Goal: Transaction & Acquisition: Purchase product/service

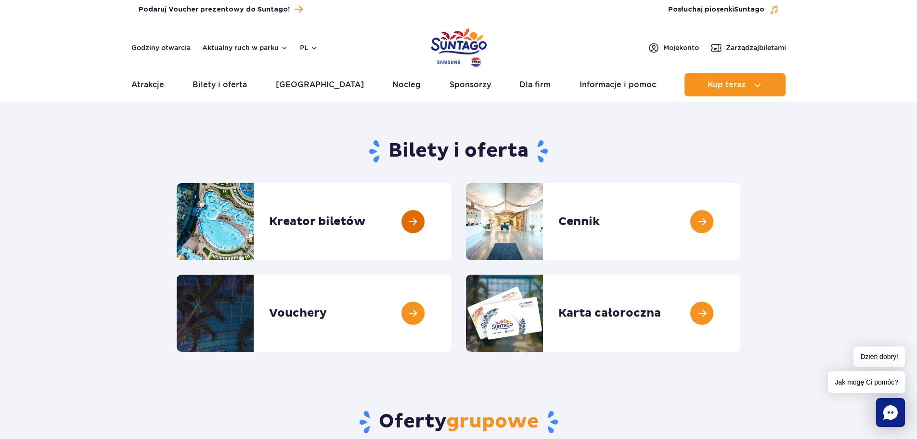
click at [452, 220] on link at bounding box center [452, 221] width 0 height 77
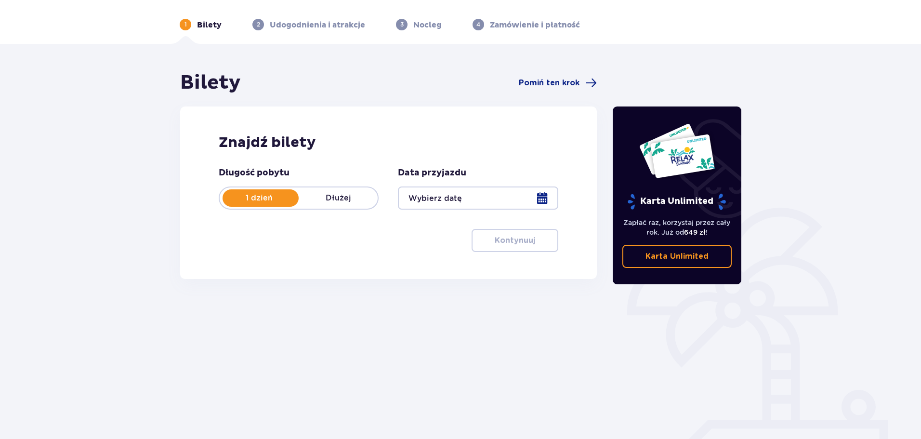
scroll to position [48, 0]
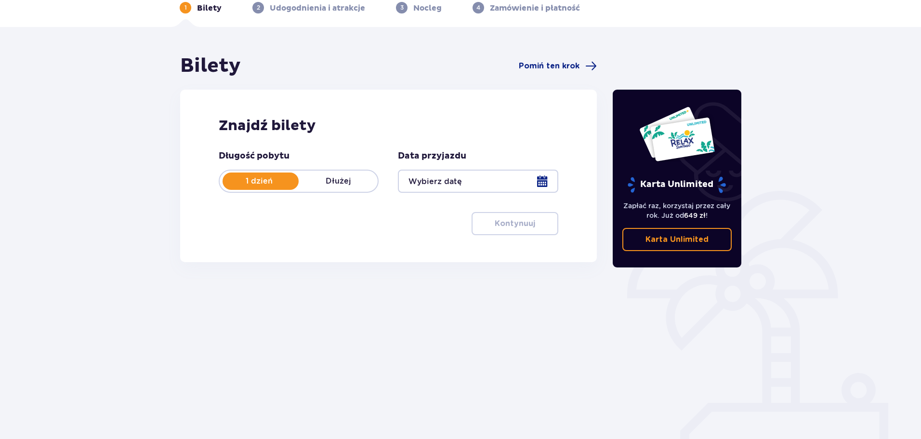
click at [450, 179] on div at bounding box center [478, 181] width 160 height 23
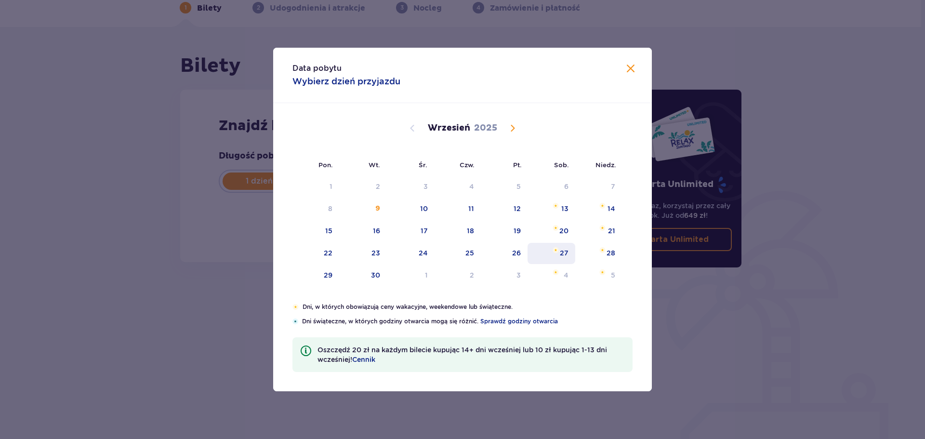
click at [563, 249] on div "27" at bounding box center [564, 253] width 9 height 10
type input "27.09.25"
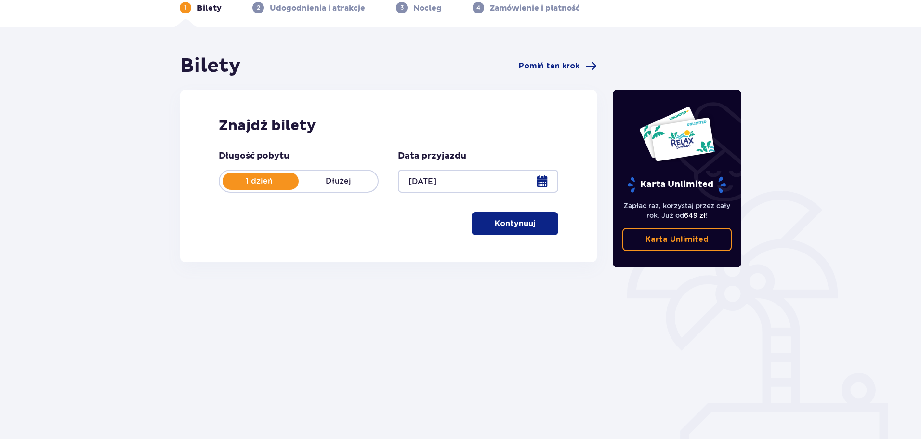
click at [525, 230] on button "Kontynuuj" at bounding box center [514, 223] width 87 height 23
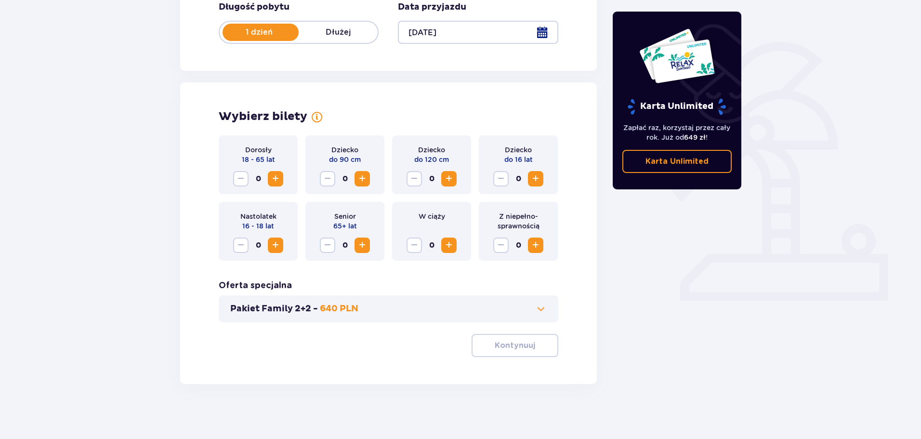
scroll to position [200, 0]
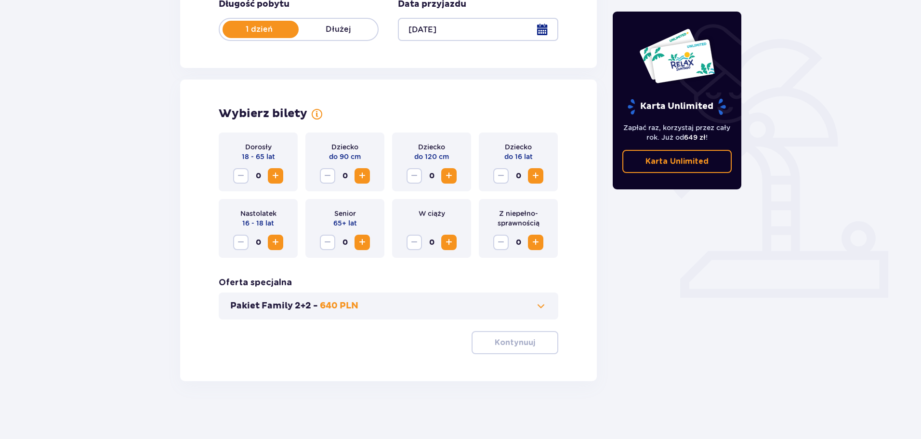
click at [279, 176] on span "Increase" at bounding box center [276, 176] width 12 height 12
click at [524, 340] on p "Kontynuuj" at bounding box center [515, 342] width 40 height 11
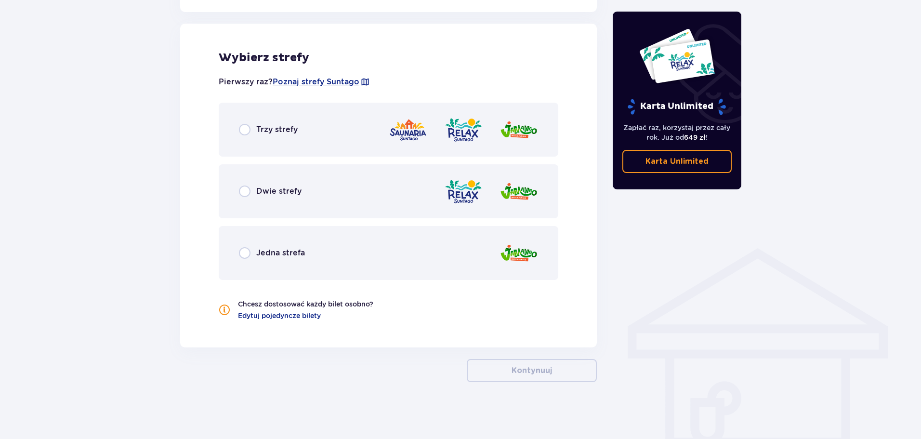
scroll to position [535, 0]
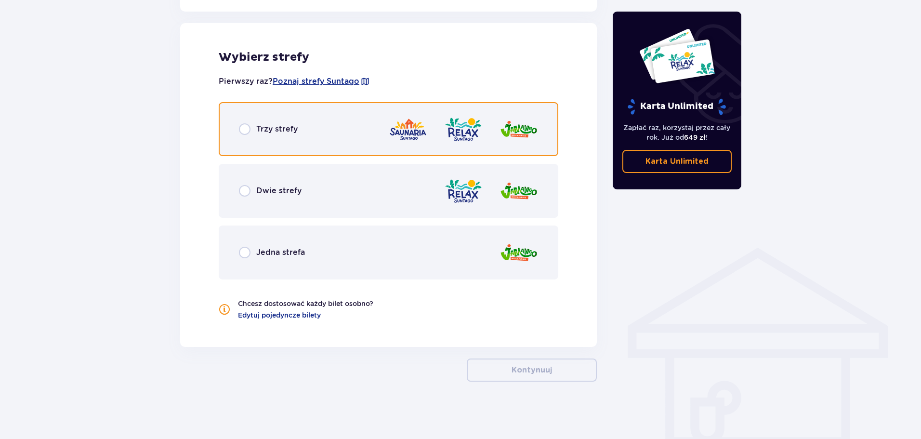
click at [248, 126] on input "radio" at bounding box center [245, 129] width 12 height 12
radio input "true"
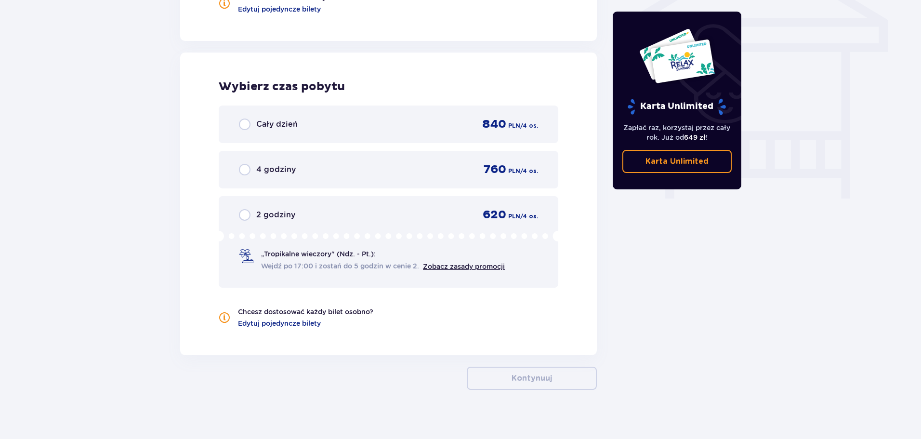
scroll to position [849, 0]
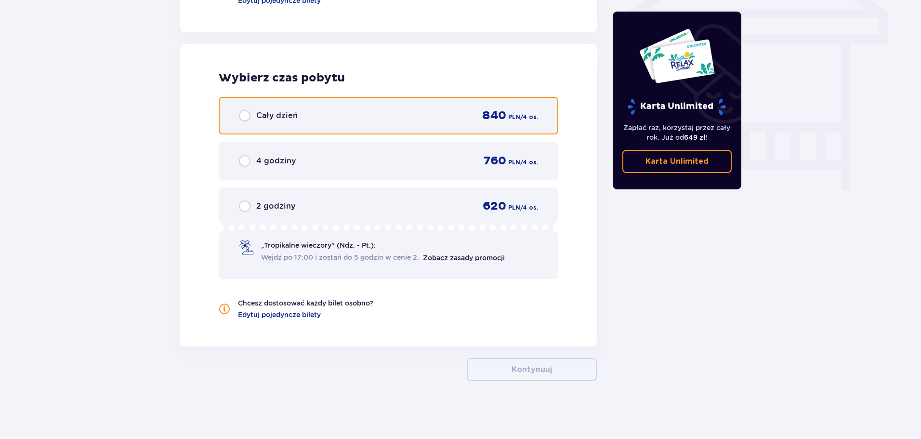
click at [245, 118] on input "radio" at bounding box center [245, 116] width 12 height 12
radio input "true"
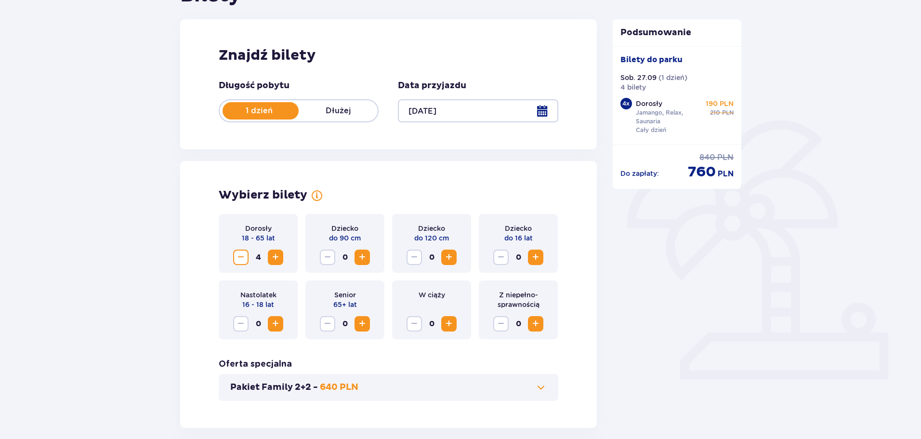
scroll to position [0, 0]
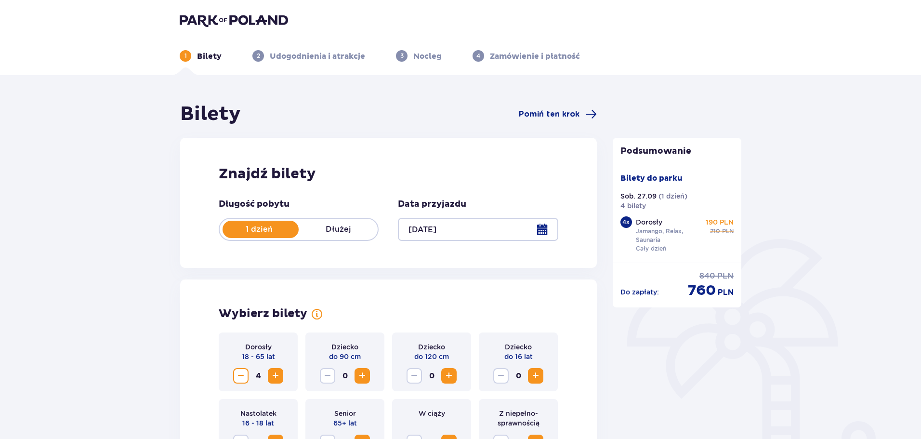
click at [200, 16] on img at bounding box center [234, 19] width 108 height 13
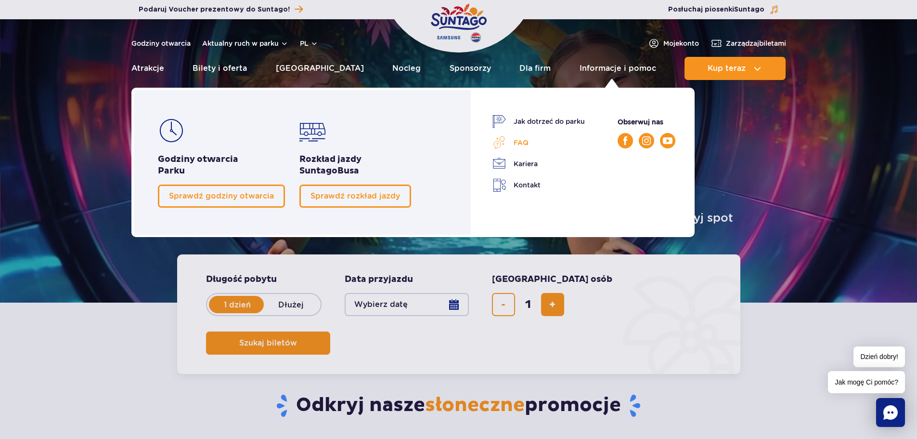
click at [525, 143] on link "FAQ" at bounding box center [539, 142] width 92 height 13
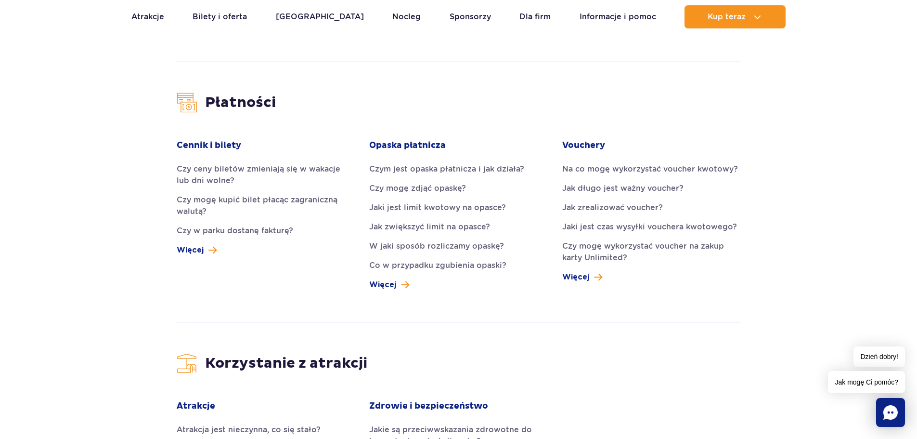
scroll to position [1011, 0]
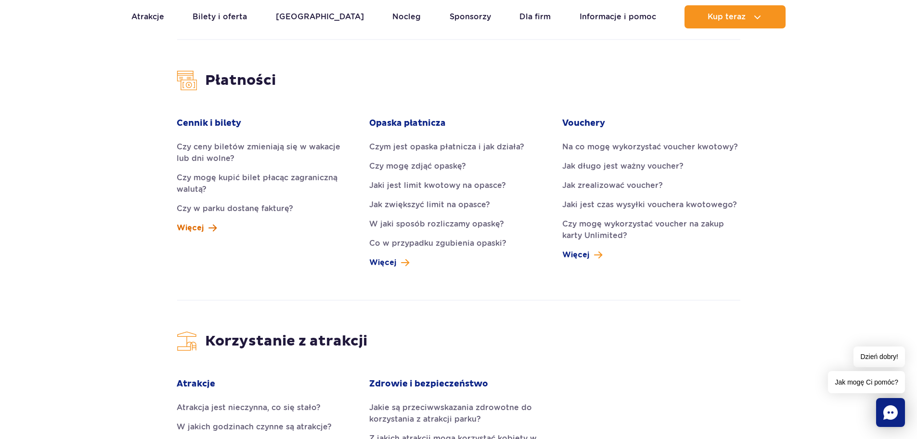
click at [200, 222] on span "Więcej" at bounding box center [190, 228] width 27 height 12
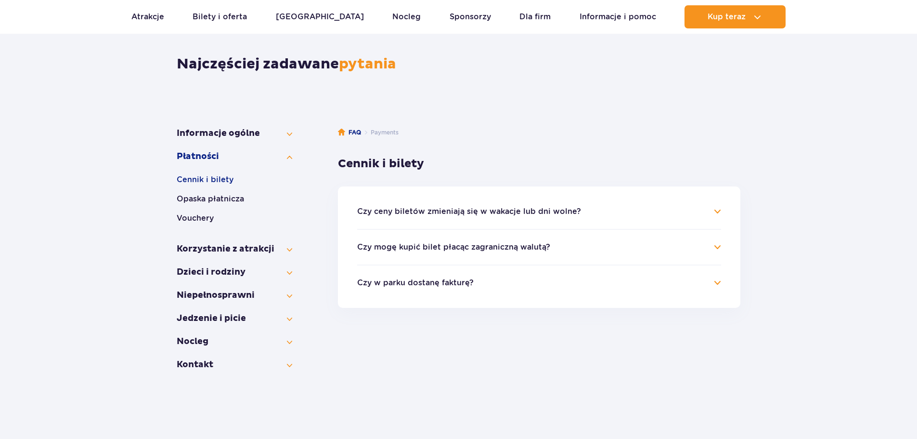
scroll to position [96, 0]
